Goal: Information Seeking & Learning: Learn about a topic

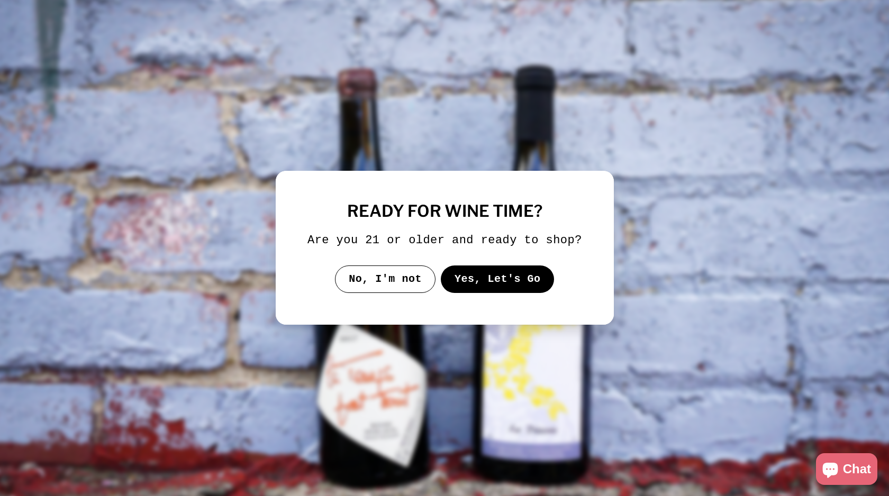
click at [492, 288] on button "Yes, Let's Go" at bounding box center [497, 280] width 114 height 28
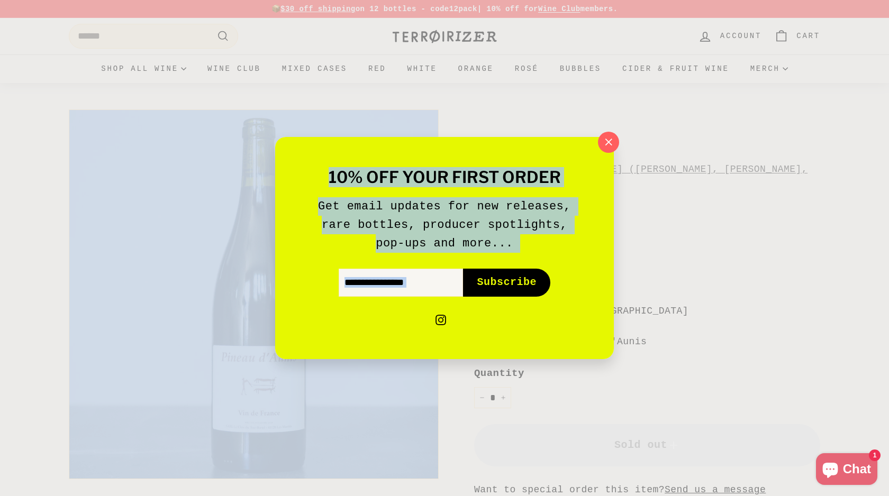
drag, startPoint x: 465, startPoint y: 145, endPoint x: 791, endPoint y: 151, distance: 325.9
click at [613, 139] on icon "button" at bounding box center [608, 142] width 16 height 16
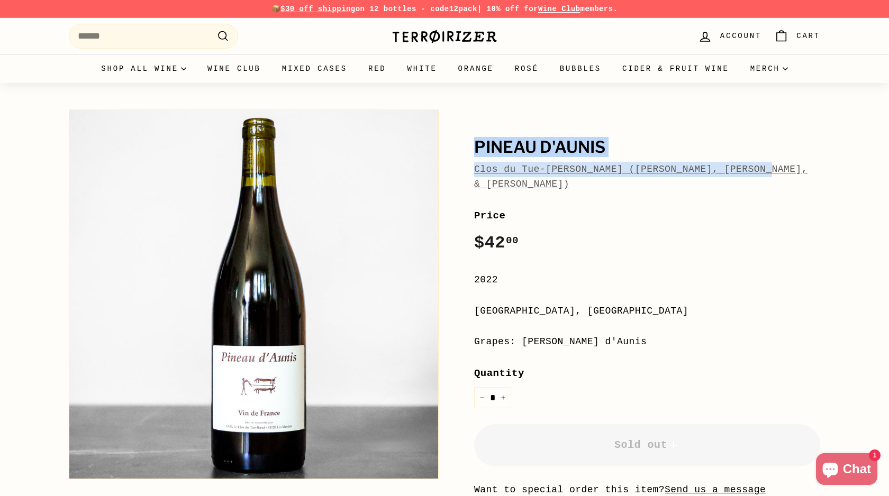
drag, startPoint x: 458, startPoint y: 148, endPoint x: 807, endPoint y: 166, distance: 349.6
click at [807, 166] on div "[PERSON_NAME] d'Aunis Clos du Tue-[PERSON_NAME] ([PERSON_NAME], [PERSON_NAME], …" at bounding box center [635, 340] width 370 height 472
copy div "[PERSON_NAME] d'Aunis Clos du Tue-[PERSON_NAME] ([PERSON_NAME], [PERSON_NAME], …"
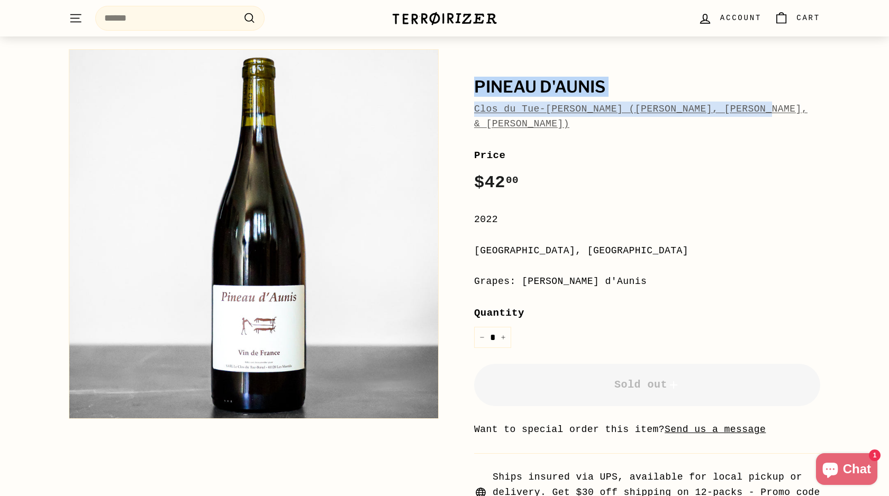
scroll to position [68, 0]
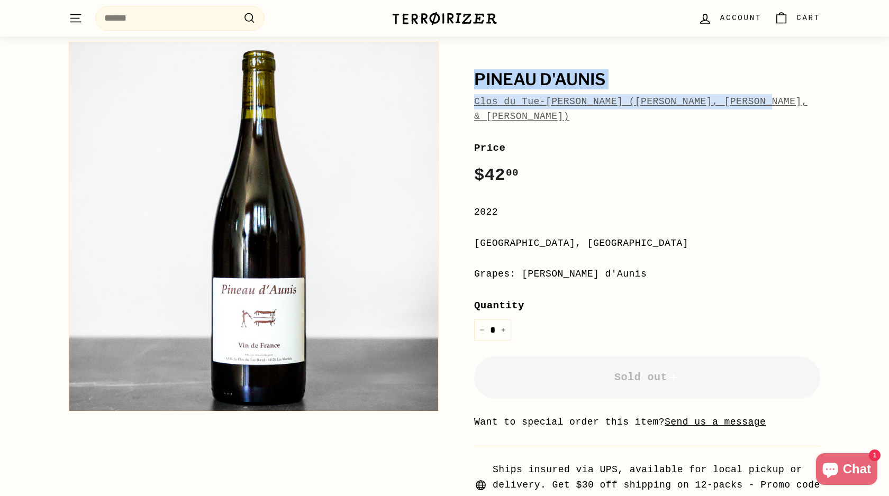
drag, startPoint x: 598, startPoint y: 225, endPoint x: 445, endPoint y: 224, distance: 153.4
click at [444, 224] on div "[PERSON_NAME] d'Aunis Clos du Tue-[PERSON_NAME] ([PERSON_NAME], [PERSON_NAME], …" at bounding box center [628, 280] width 381 height 488
click at [464, 224] on div "[PERSON_NAME] d'Aunis Clos du Tue-[PERSON_NAME] ([PERSON_NAME], [PERSON_NAME], …" at bounding box center [635, 272] width 370 height 472
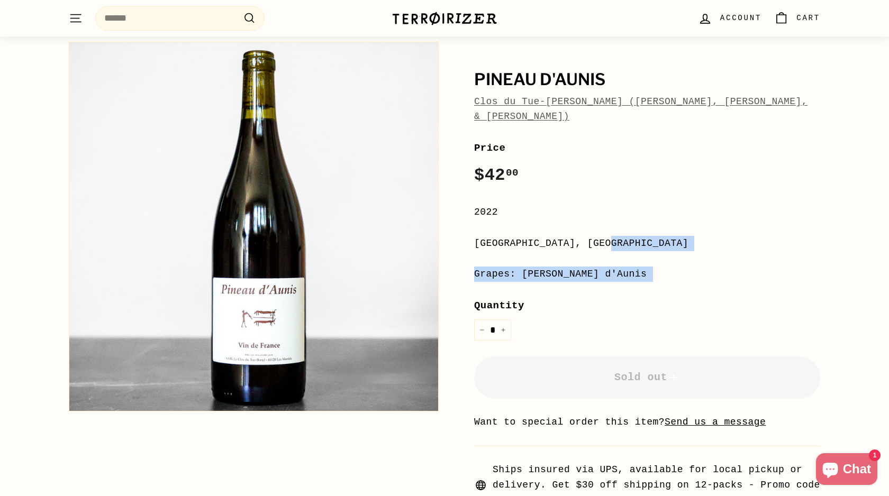
drag, startPoint x: 464, startPoint y: 224, endPoint x: 645, endPoint y: 254, distance: 182.9
click at [645, 254] on div "[PERSON_NAME] d'Aunis Clos du Tue-[PERSON_NAME] ([PERSON_NAME], [PERSON_NAME], …" at bounding box center [635, 272] width 370 height 472
click at [468, 196] on div "[PERSON_NAME] d'Aunis Clos du Tue-[PERSON_NAME] ([PERSON_NAME], [PERSON_NAME], …" at bounding box center [635, 272] width 370 height 472
drag, startPoint x: 470, startPoint y: 191, endPoint x: 631, endPoint y: 270, distance: 179.1
click at [631, 270] on div "[PERSON_NAME] d'Aunis Clos du Tue-[PERSON_NAME] ([PERSON_NAME], [PERSON_NAME], …" at bounding box center [635, 272] width 370 height 472
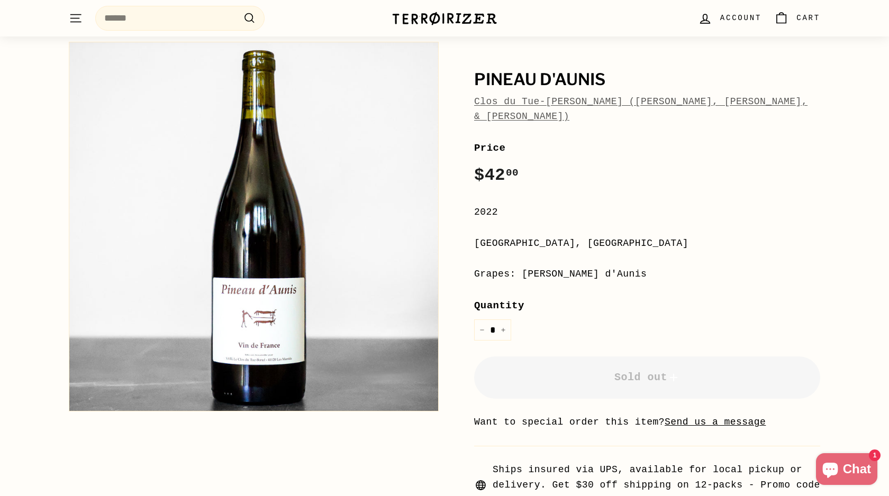
copy div "2022 [GEOGRAPHIC_DATA], [GEOGRAPHIC_DATA] Grapes: [PERSON_NAME] d'Aunis"
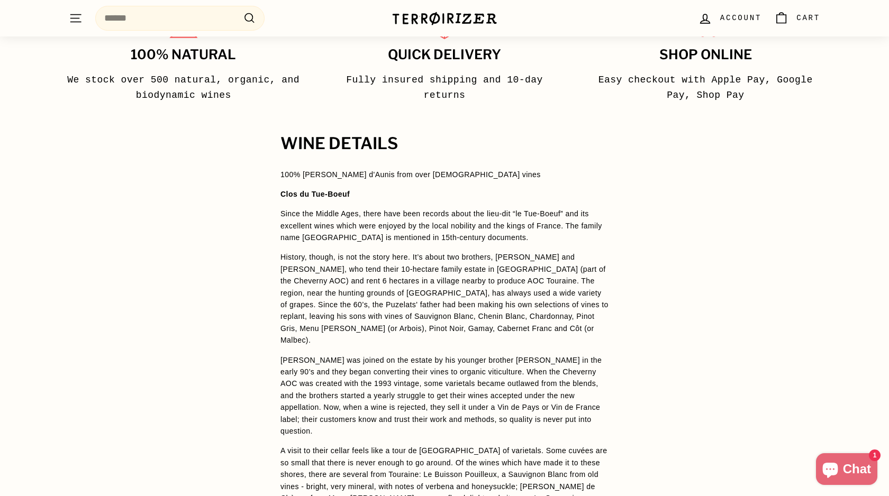
scroll to position [651, 0]
drag, startPoint x: 469, startPoint y: 160, endPoint x: 270, endPoint y: 156, distance: 198.9
click at [270, 156] on div "WINE DETAILS 100% [PERSON_NAME] d'Aunis from over [DEMOGRAPHIC_DATA] vines Clos…" at bounding box center [444, 412] width 370 height 557
copy p "100% [PERSON_NAME] d'Aunis from over [DEMOGRAPHIC_DATA] vines"
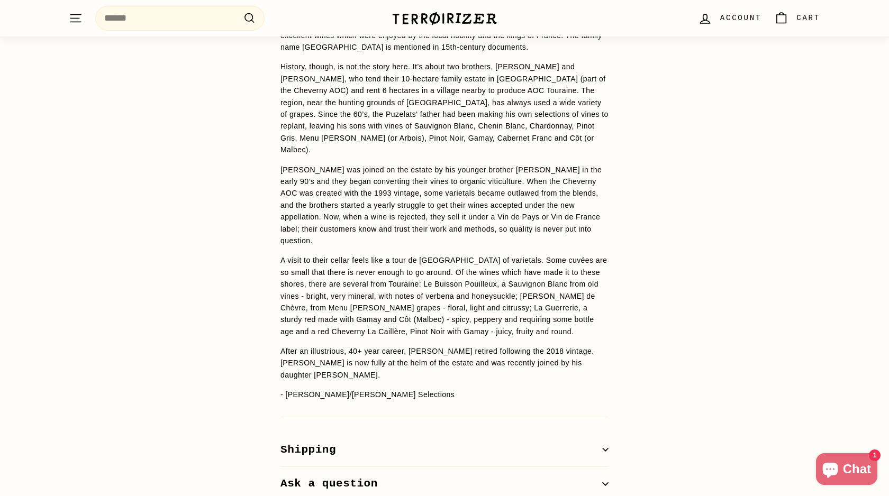
scroll to position [829, 0]
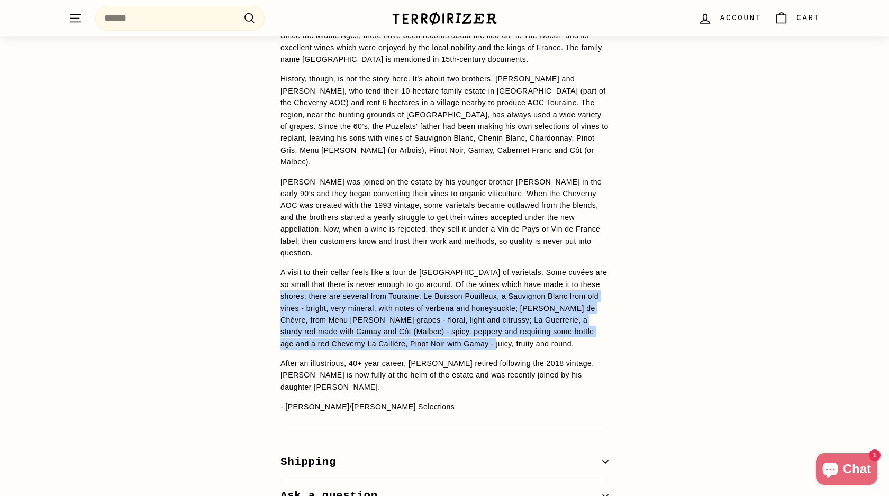
drag, startPoint x: 542, startPoint y: 304, endPoint x: 290, endPoint y: 260, distance: 255.7
click at [290, 267] on p "A visit to their cellar feels like a tour de [GEOGRAPHIC_DATA] of varietals. So…" at bounding box center [444, 308] width 328 height 83
click at [293, 267] on p "A visit to their cellar feels like a tour de [GEOGRAPHIC_DATA] of varietals. So…" at bounding box center [444, 308] width 328 height 83
drag, startPoint x: 280, startPoint y: 257, endPoint x: 541, endPoint y: 303, distance: 264.8
click at [541, 304] on p "A visit to their cellar feels like a tour de [GEOGRAPHIC_DATA] of varietals. So…" at bounding box center [444, 308] width 328 height 83
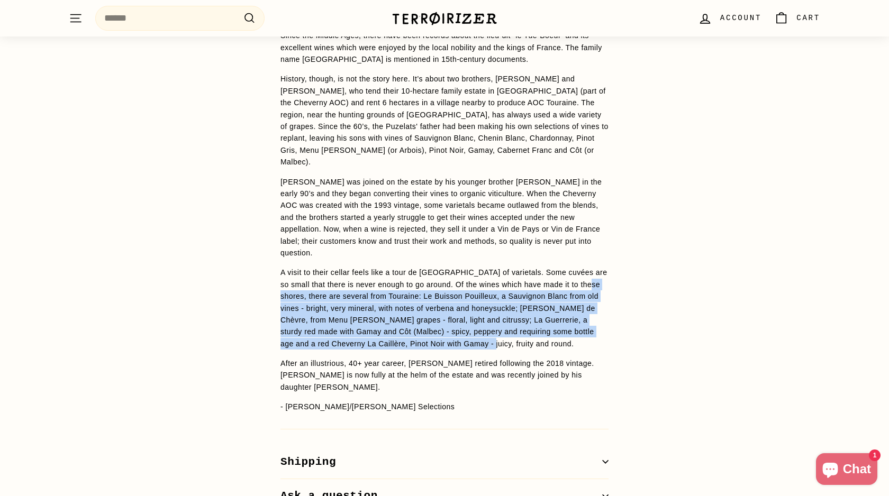
copy p "there are several from Touraine: Le Buisson Pouilleux, a Sauvignon Blanc from o…"
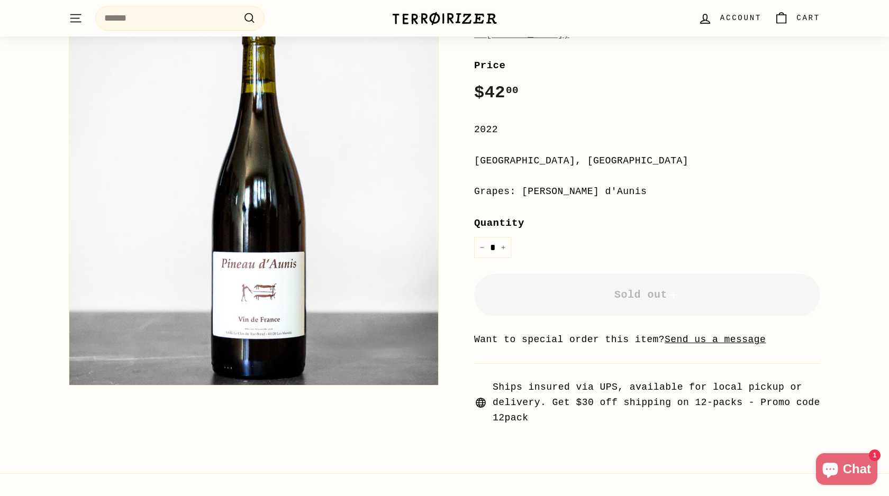
scroll to position [32, 0]
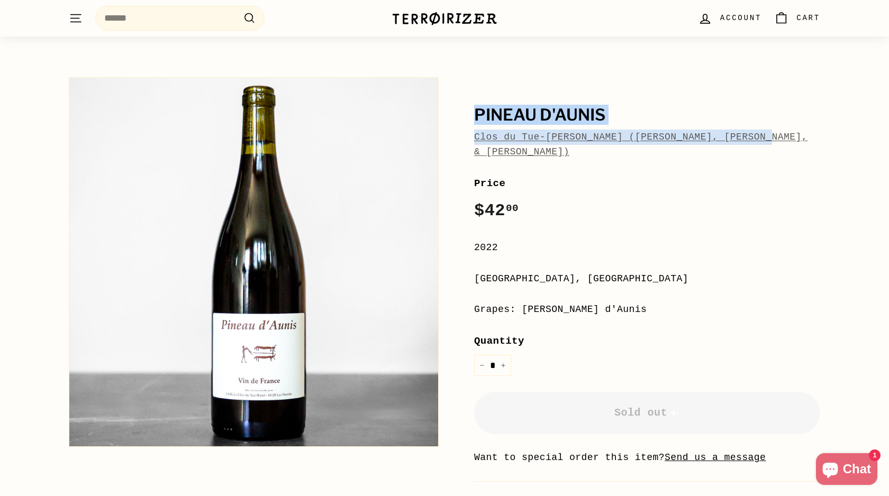
drag, startPoint x: 476, startPoint y: 111, endPoint x: 810, endPoint y: 135, distance: 335.7
click at [810, 135] on div "[PERSON_NAME] d'Aunis Clos du Tue-[PERSON_NAME] ([PERSON_NAME], [PERSON_NAME], …" at bounding box center [647, 132] width 346 height 53
copy div "[PERSON_NAME] d'Aunis Clos du Tue-[PERSON_NAME] ([PERSON_NAME], [PERSON_NAME], …"
